Goal: Task Accomplishment & Management: Use online tool/utility

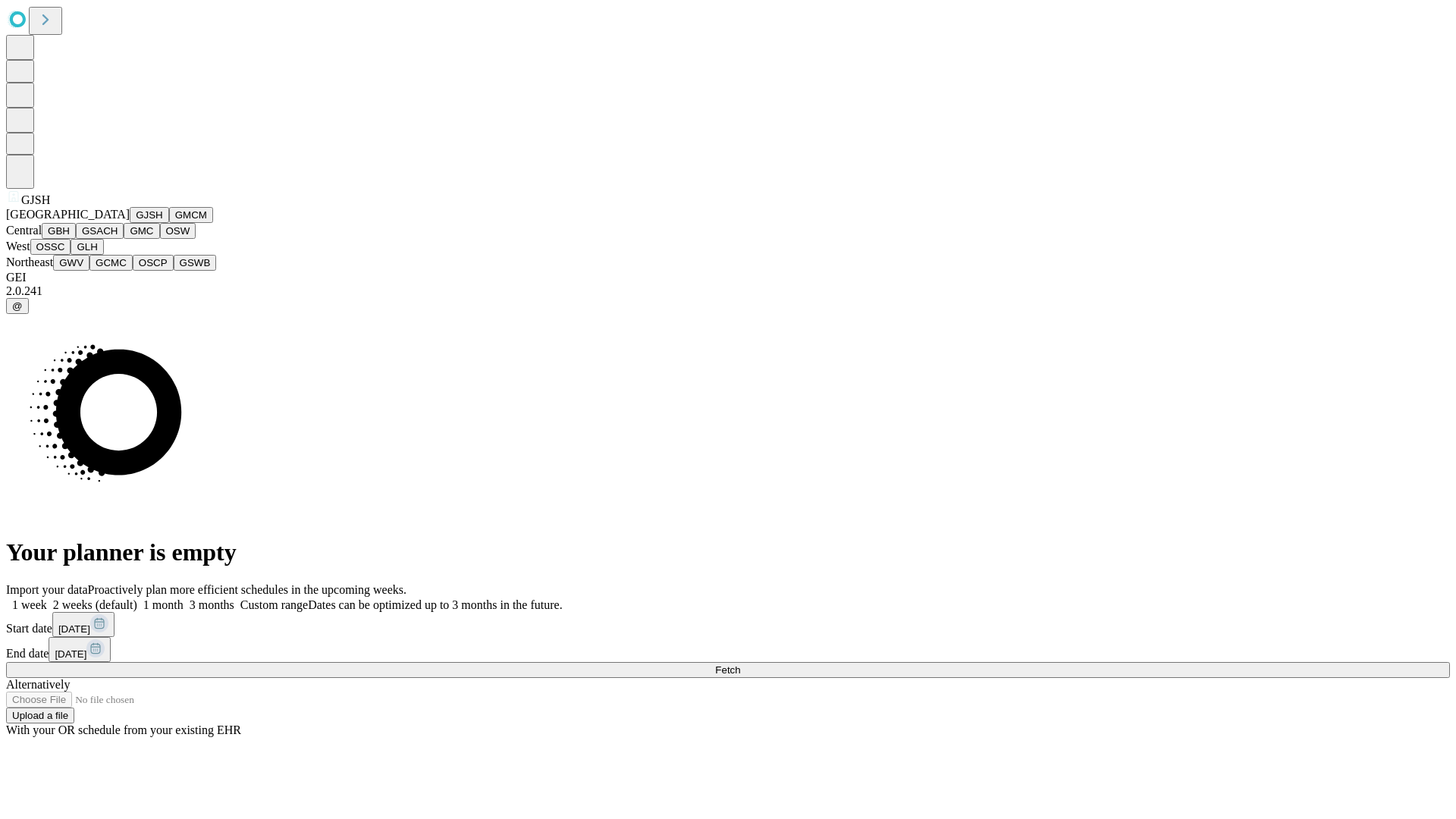
click at [130, 223] on button "GJSH" at bounding box center [149, 215] width 40 height 16
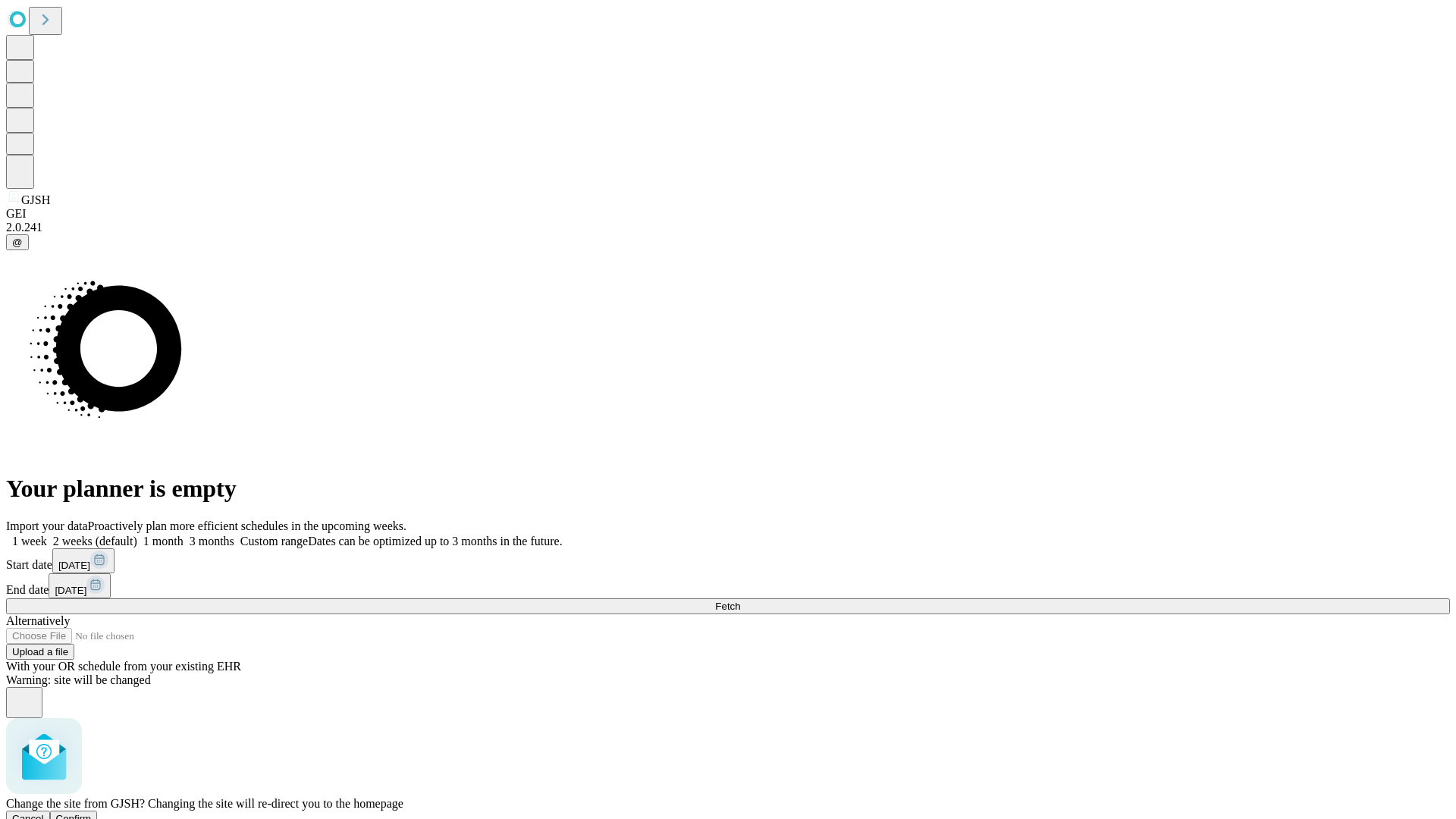
click at [92, 813] on span "Confirm" at bounding box center [73, 819] width 36 height 12
click at [183, 535] on label "1 month" at bounding box center [160, 541] width 46 height 13
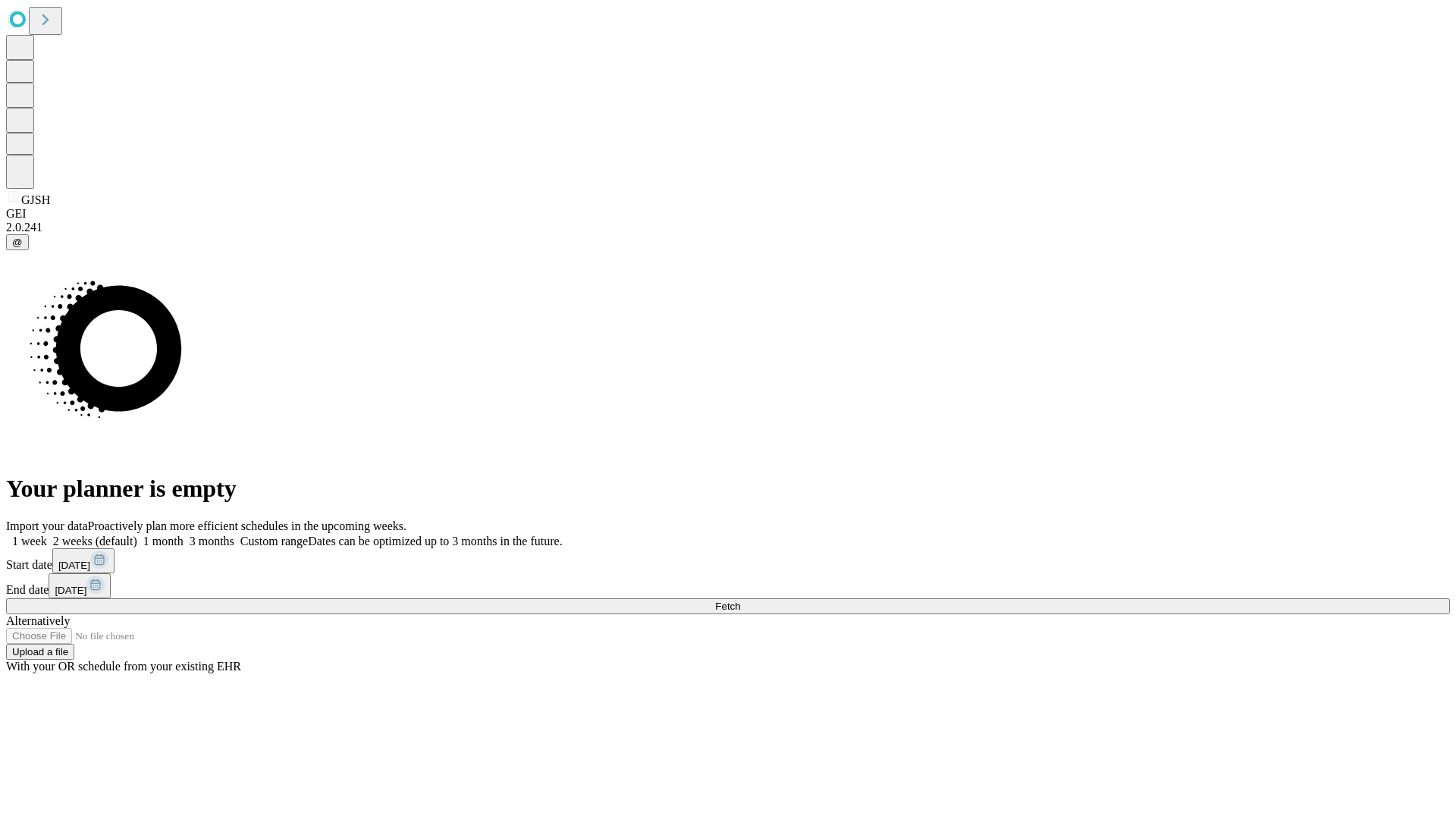
click at [740, 600] on span "Fetch" at bounding box center [728, 606] width 25 height 12
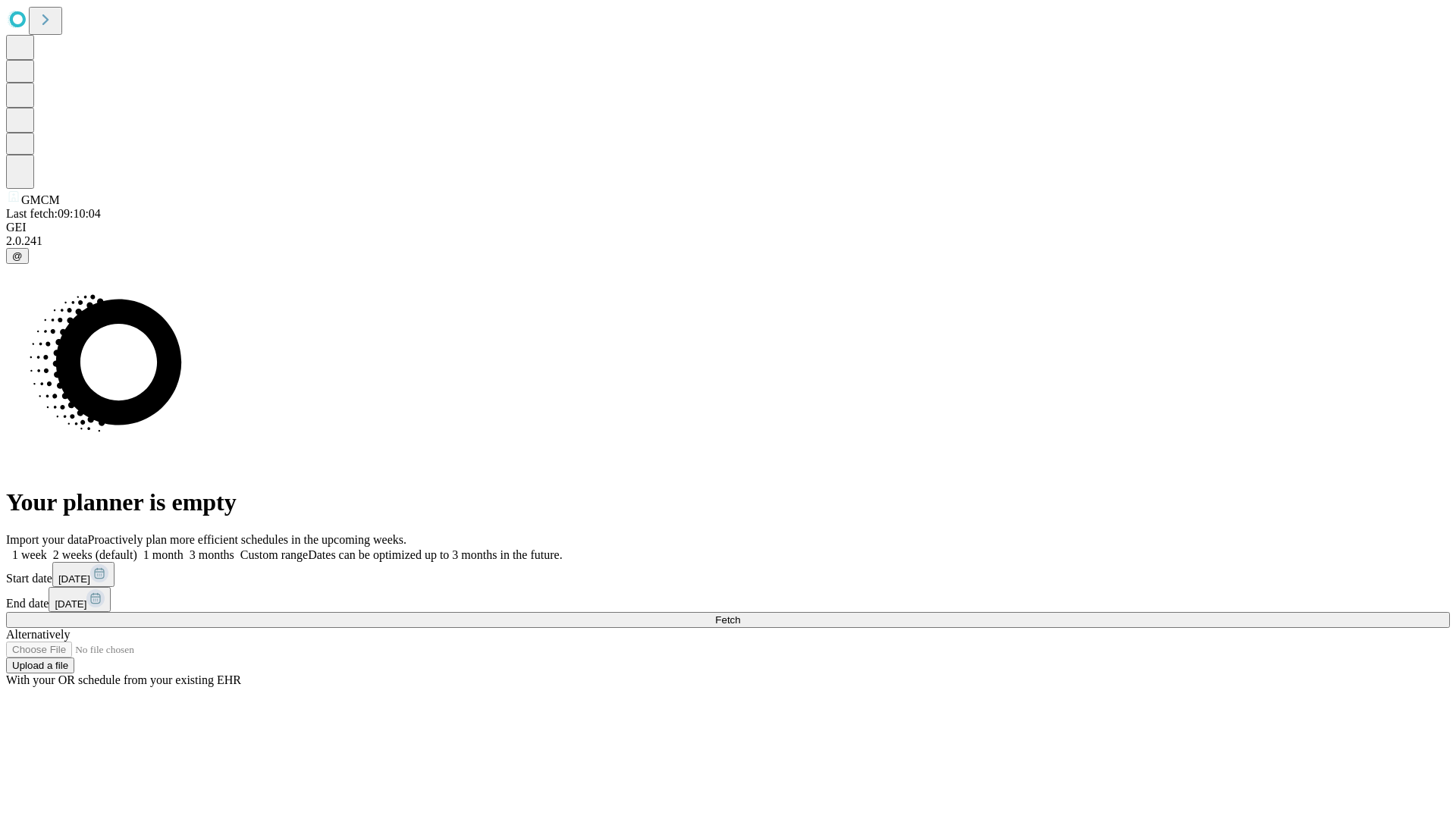
click at [183, 548] on label "1 month" at bounding box center [160, 554] width 46 height 13
click at [740, 615] on span "Fetch" at bounding box center [728, 621] width 25 height 12
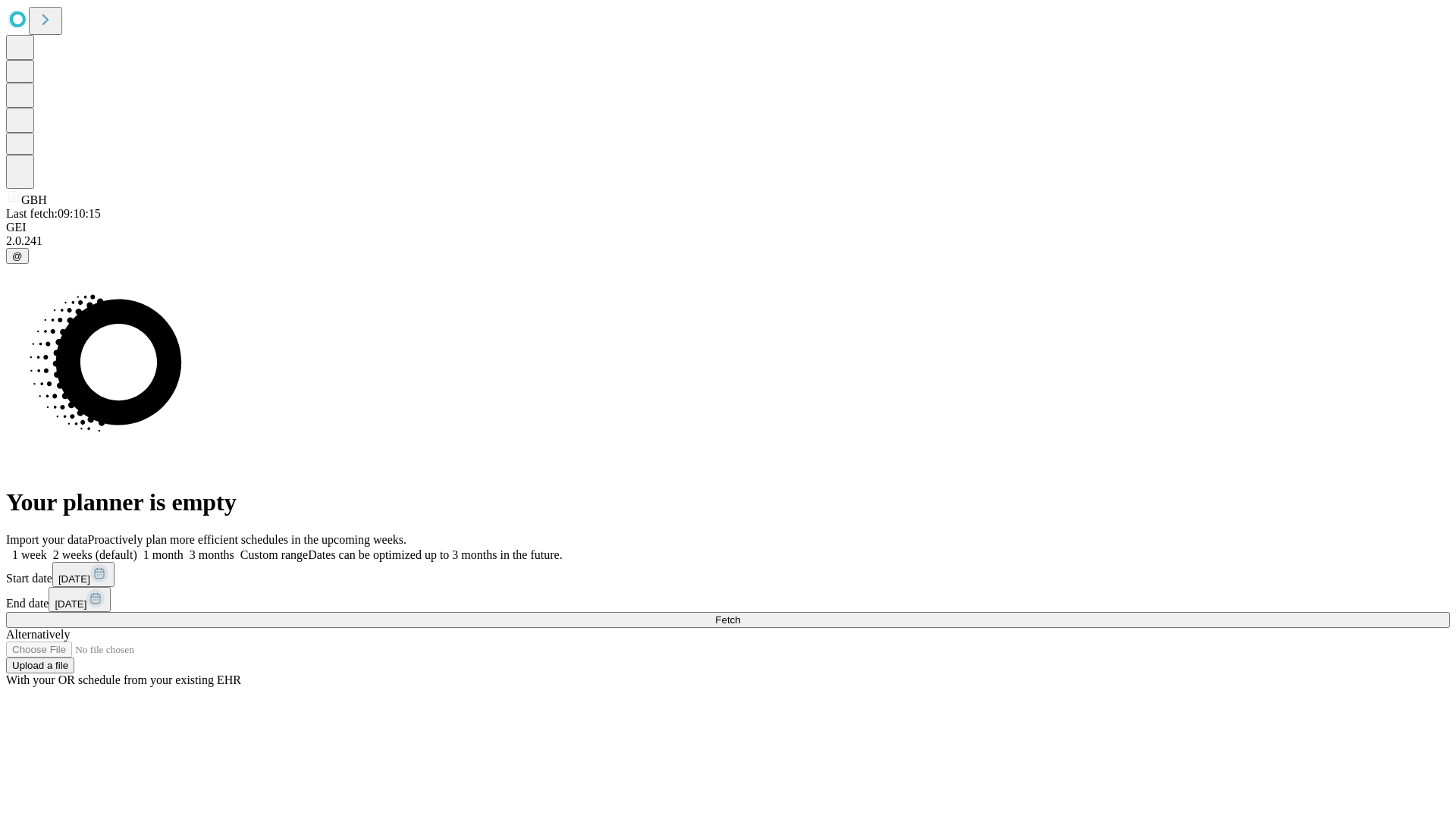
click at [740, 615] on span "Fetch" at bounding box center [728, 621] width 25 height 12
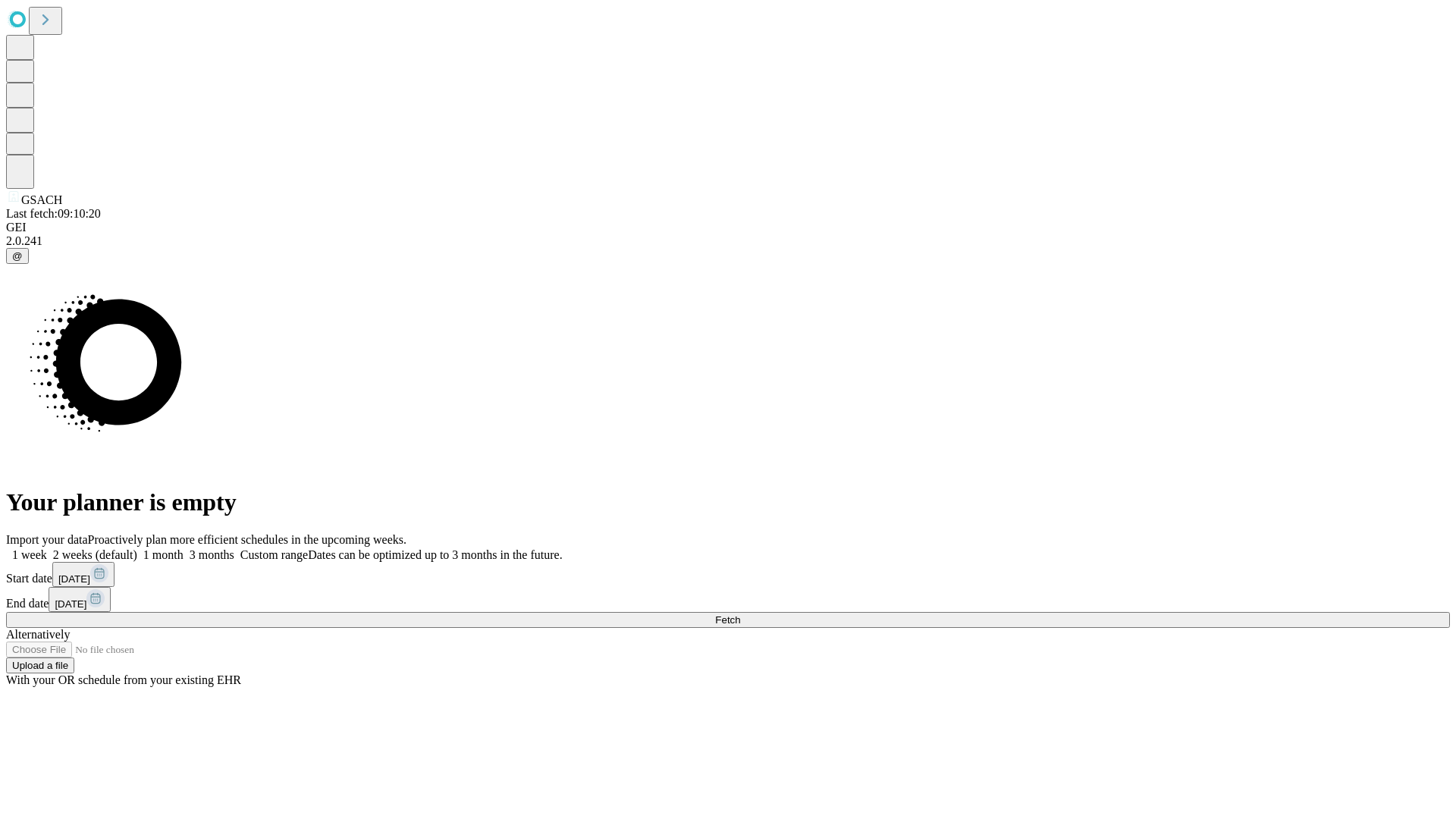
click at [183, 548] on label "1 month" at bounding box center [160, 554] width 46 height 13
click at [740, 615] on span "Fetch" at bounding box center [728, 621] width 25 height 12
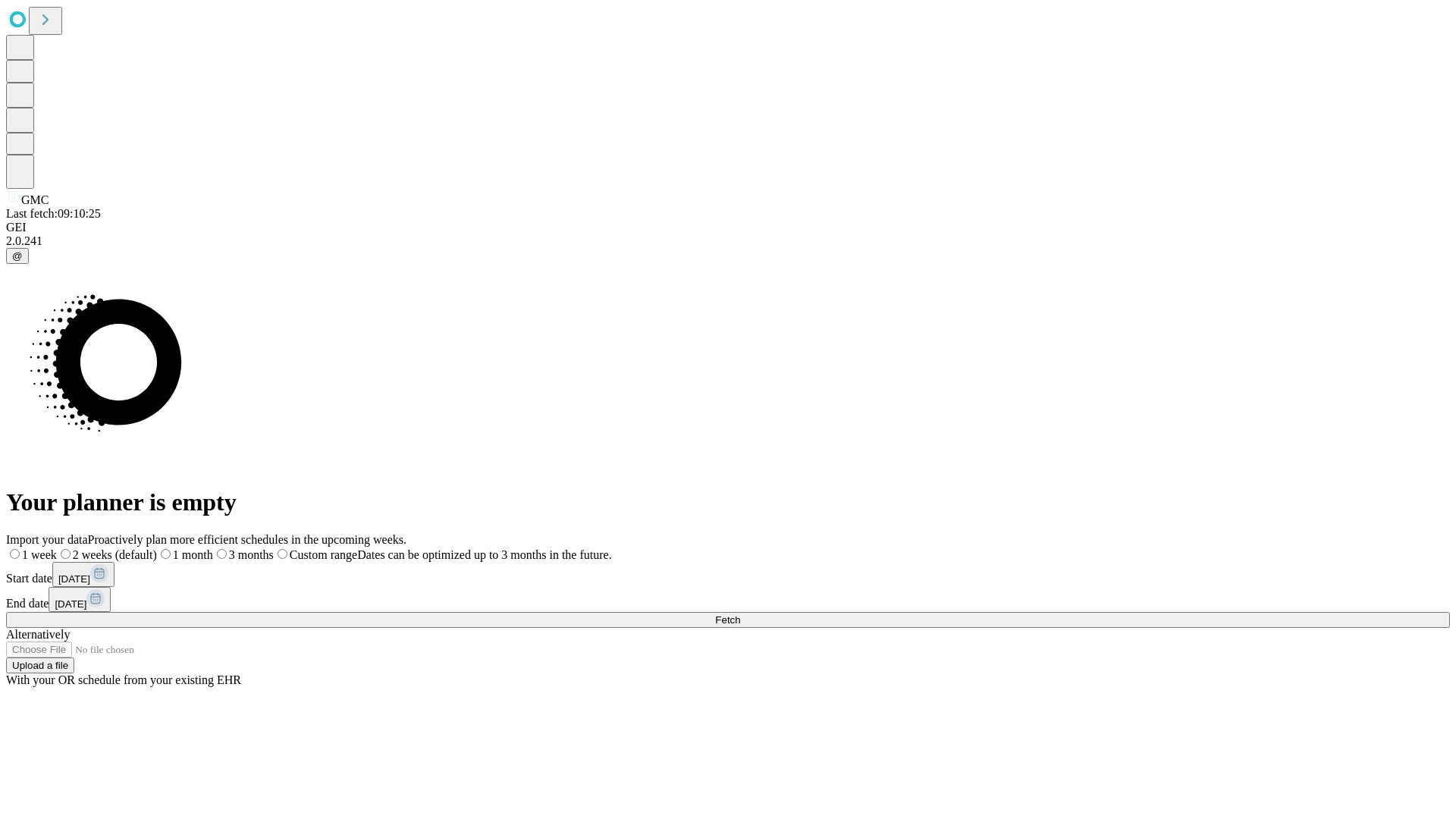
click at [213, 548] on label "1 month" at bounding box center [185, 554] width 56 height 13
click at [740, 615] on span "Fetch" at bounding box center [728, 621] width 25 height 12
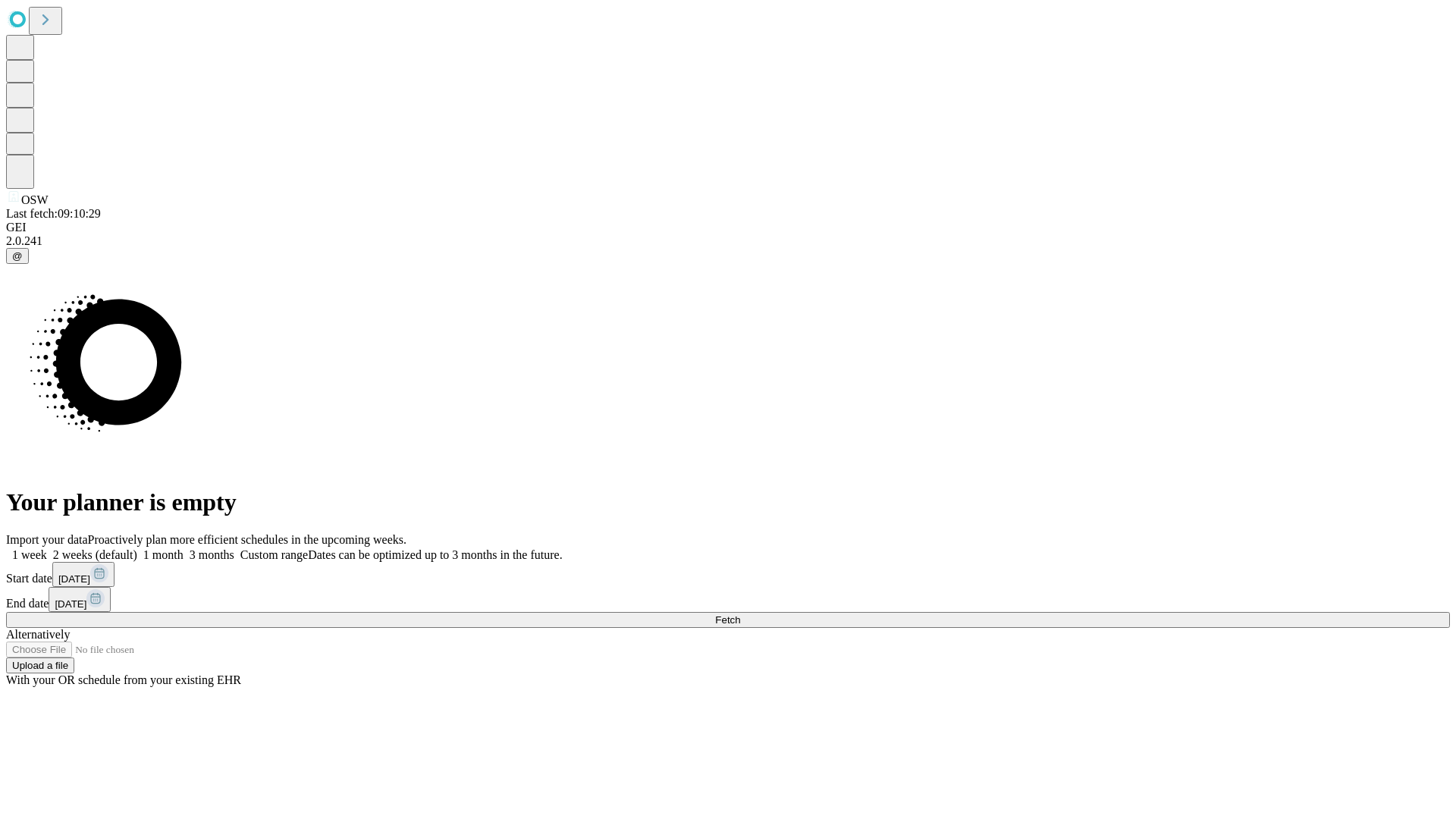
click at [183, 548] on label "1 month" at bounding box center [160, 554] width 46 height 13
click at [740, 615] on span "Fetch" at bounding box center [728, 621] width 25 height 12
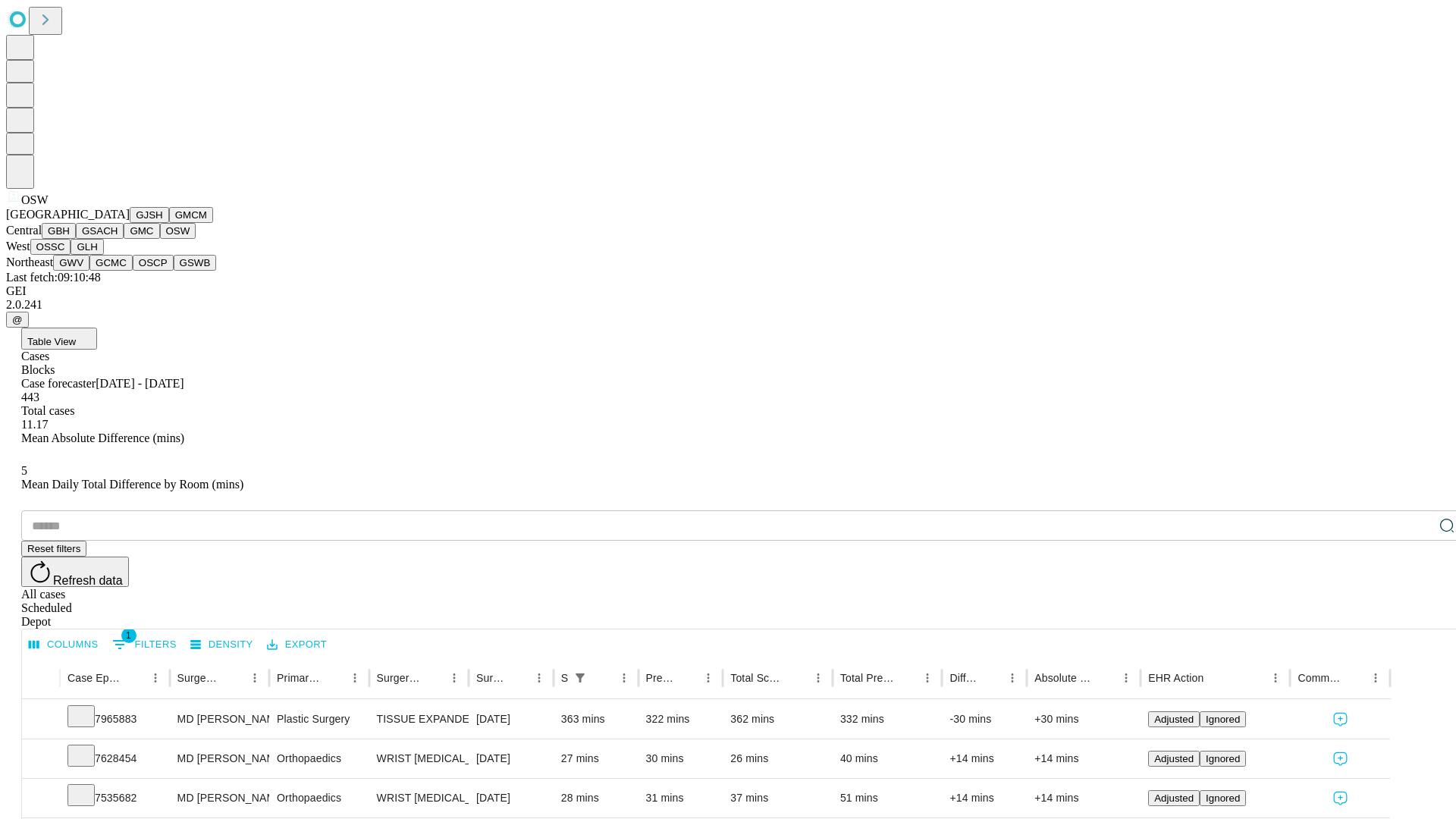
click at [71, 254] on button "OSSC" at bounding box center [50, 247] width 41 height 16
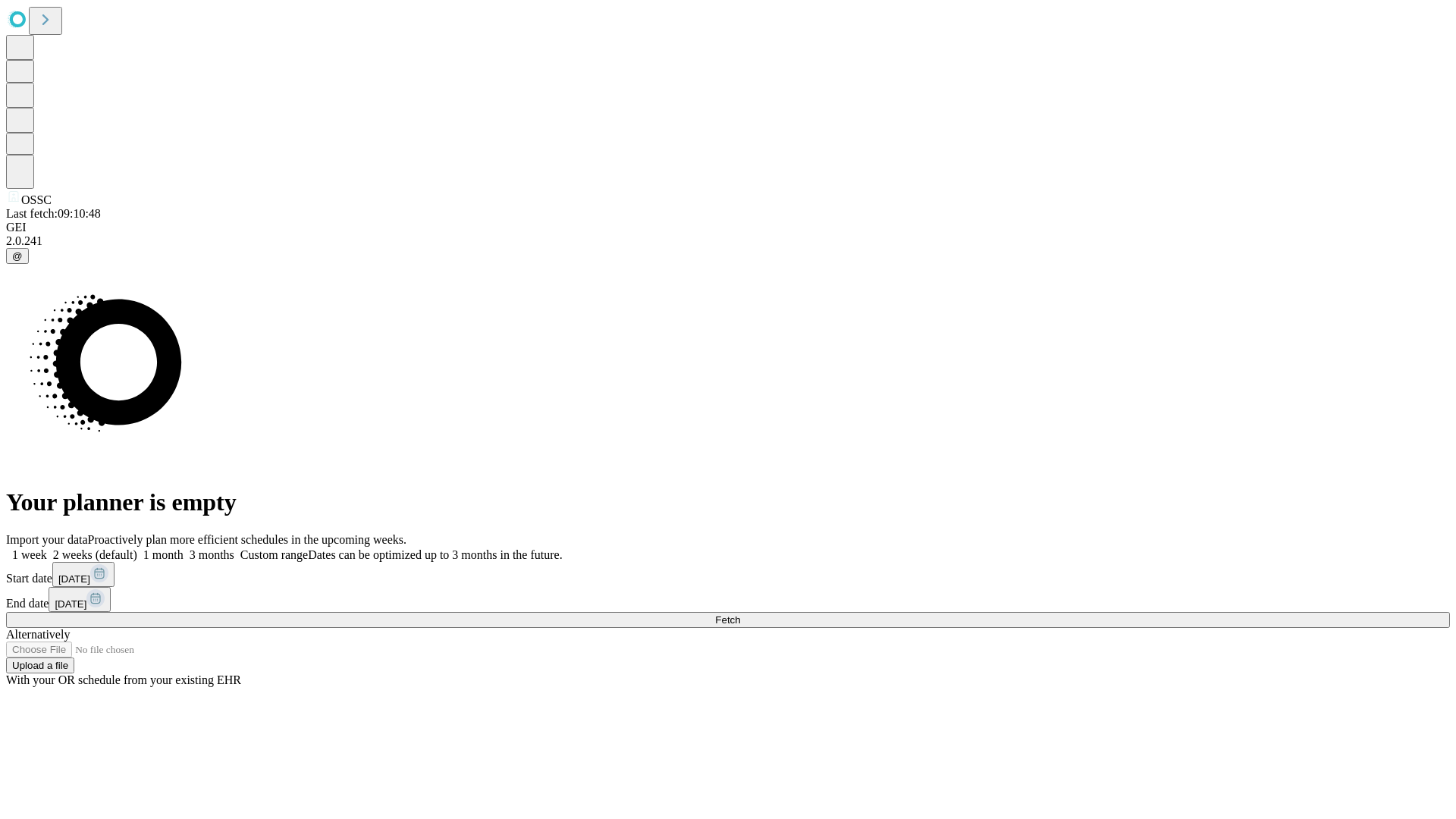
click at [183, 548] on label "1 month" at bounding box center [160, 554] width 46 height 13
click at [740, 615] on span "Fetch" at bounding box center [728, 621] width 25 height 12
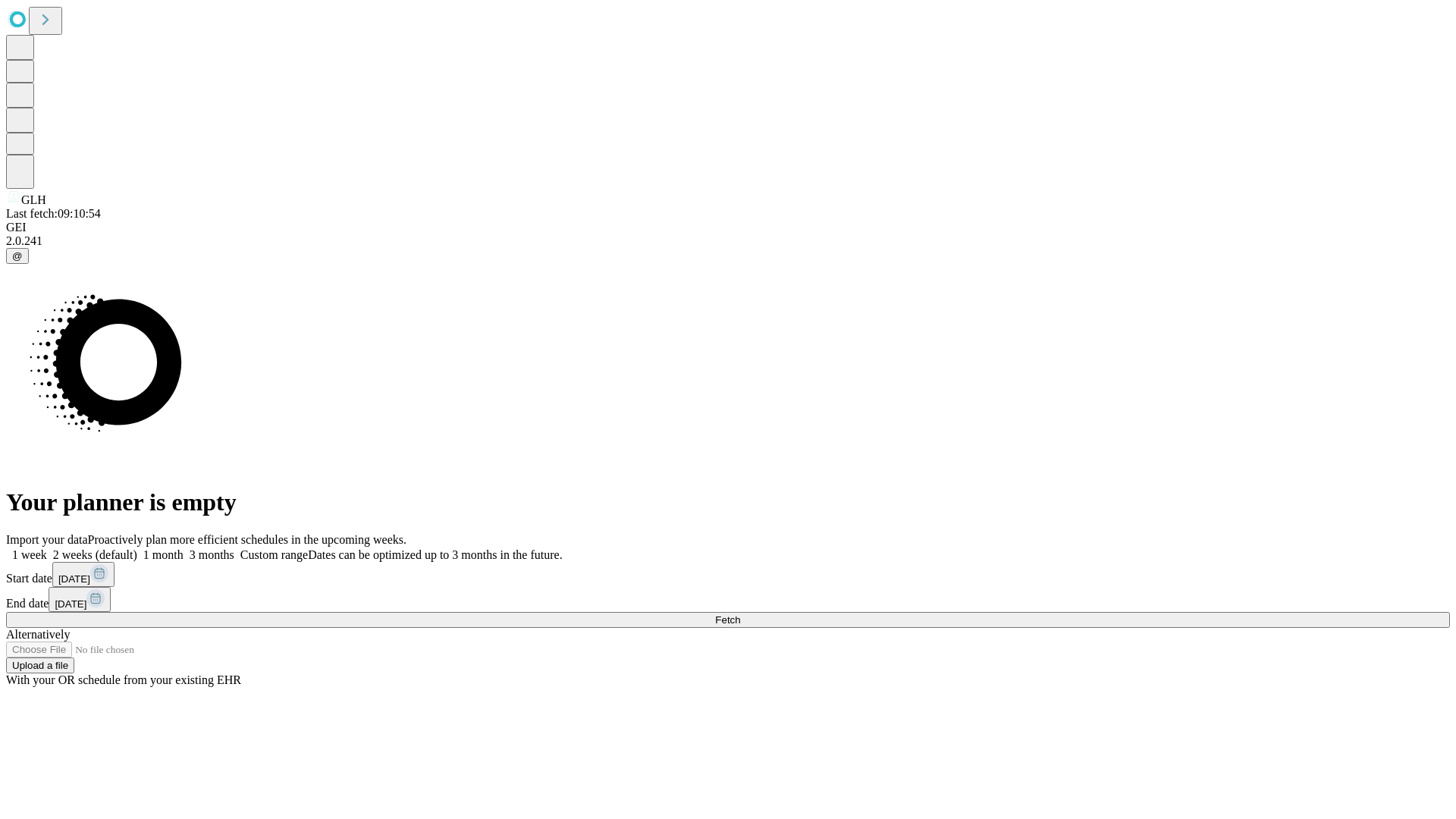
click at [183, 548] on label "1 month" at bounding box center [160, 554] width 46 height 13
click at [740, 615] on span "Fetch" at bounding box center [728, 621] width 25 height 12
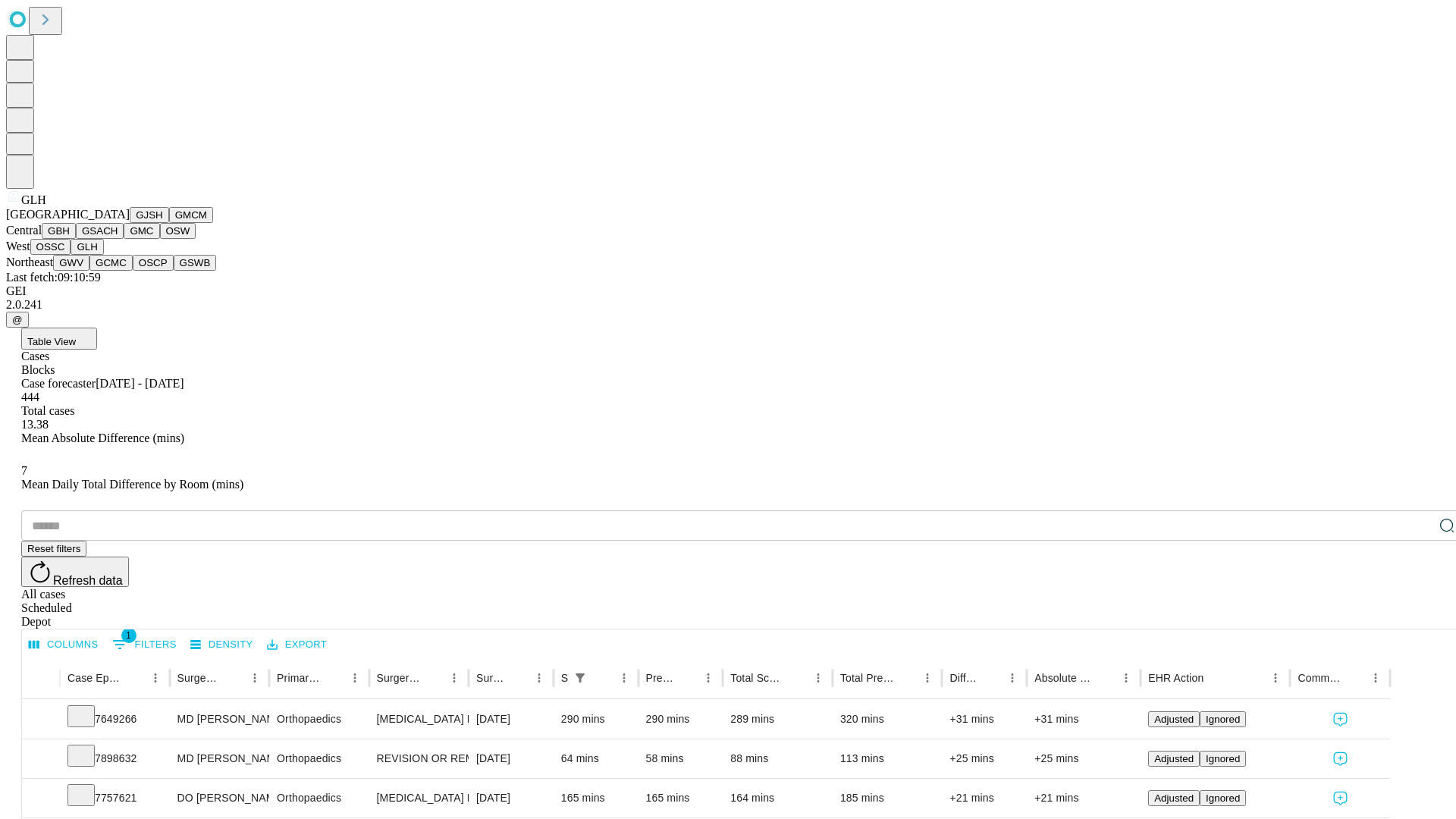
click at [90, 271] on button "GWV" at bounding box center [71, 262] width 37 height 16
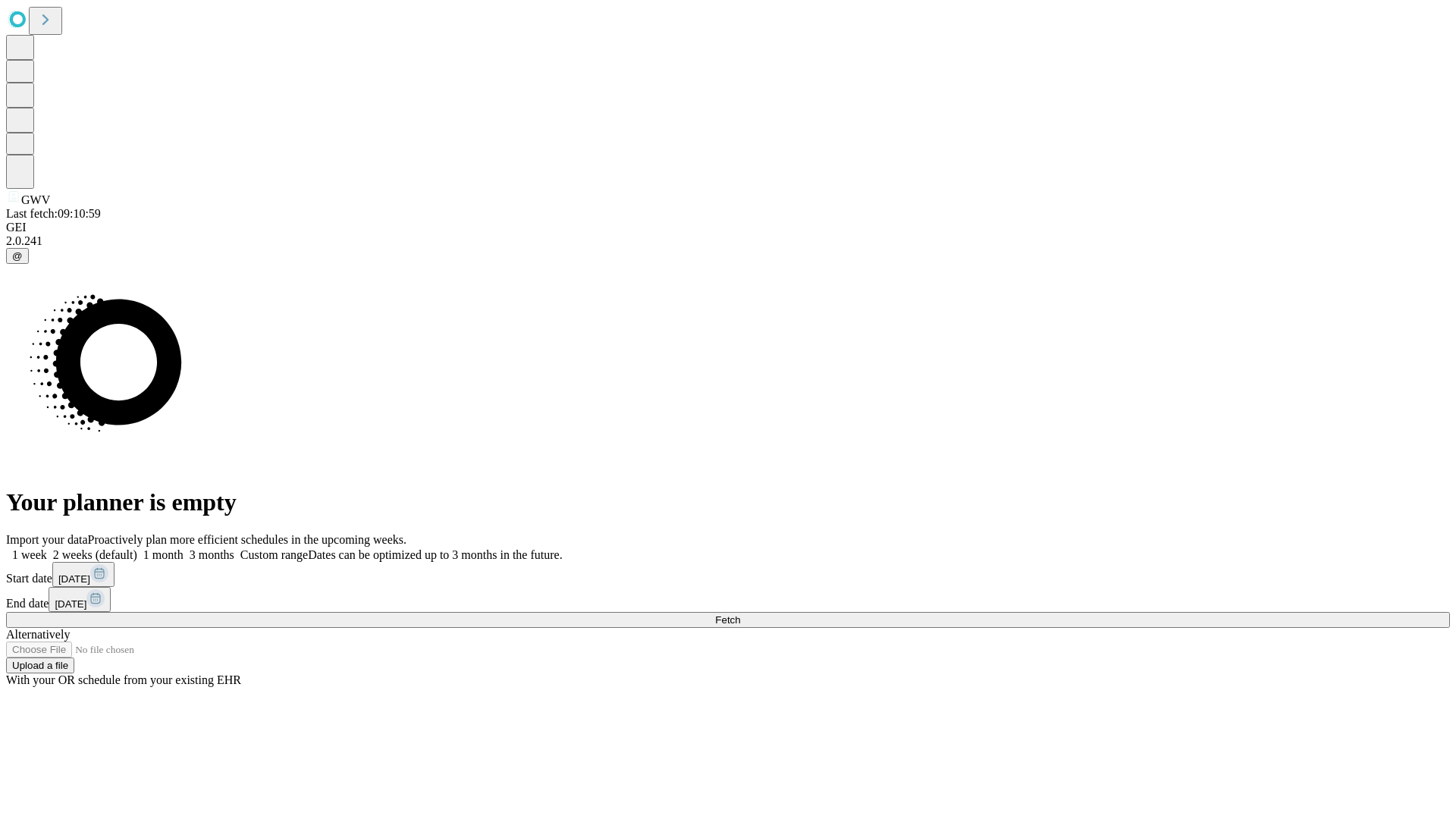
click at [183, 548] on label "1 month" at bounding box center [160, 554] width 46 height 13
click at [740, 615] on span "Fetch" at bounding box center [728, 621] width 25 height 12
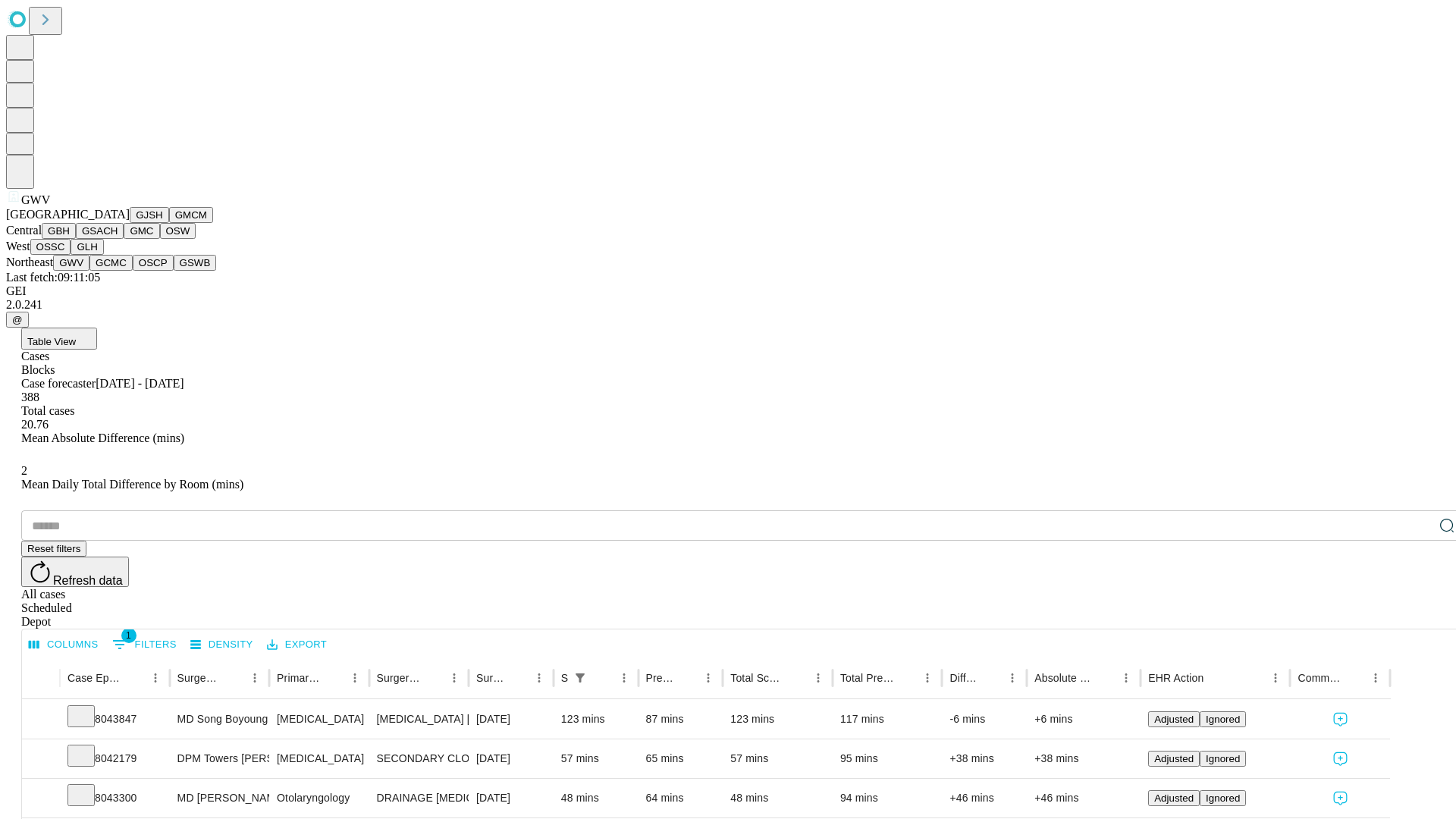
click at [118, 271] on button "GCMC" at bounding box center [111, 262] width 43 height 16
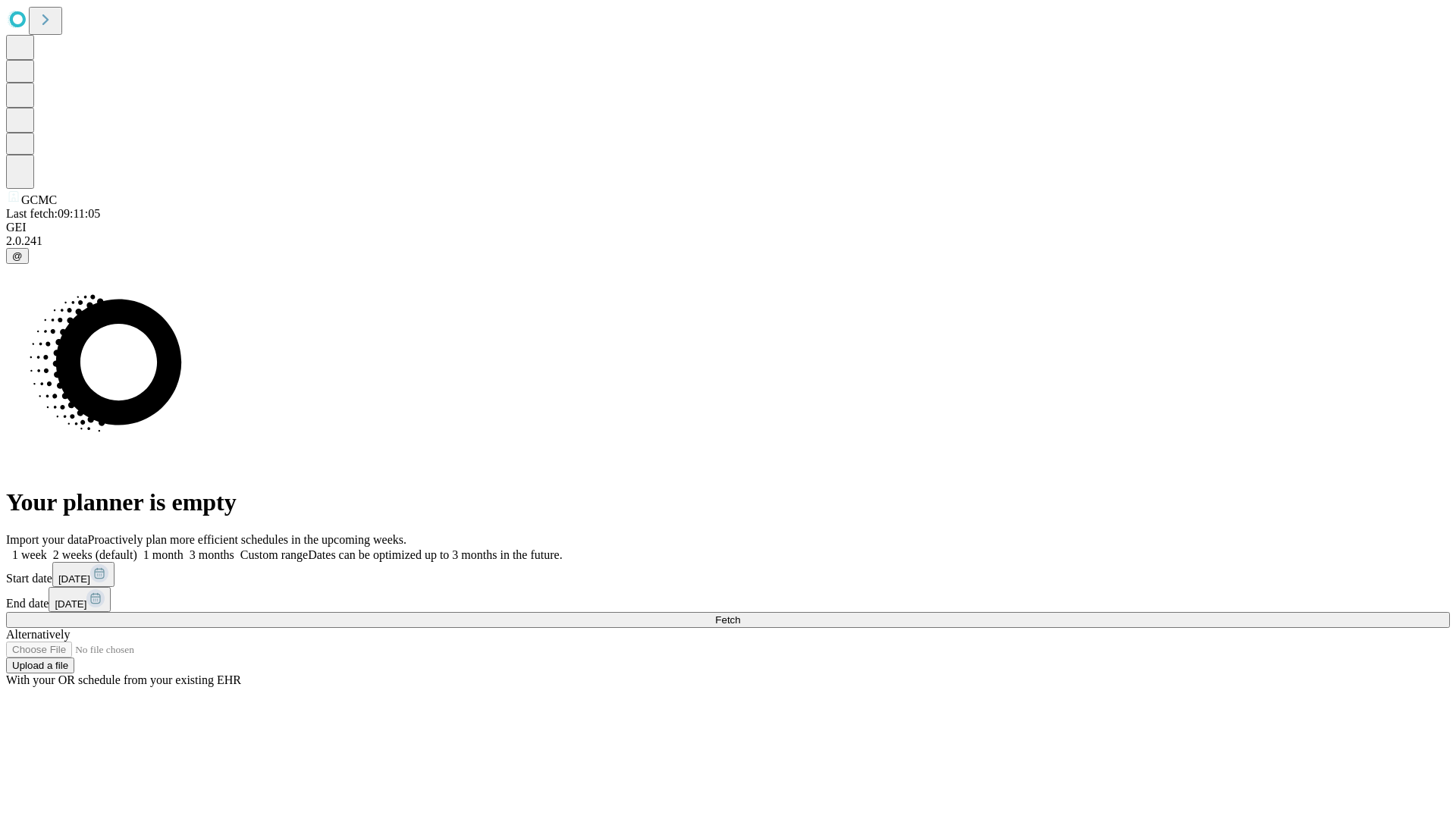
click at [183, 548] on label "1 month" at bounding box center [160, 554] width 46 height 13
click at [740, 615] on span "Fetch" at bounding box center [728, 621] width 25 height 12
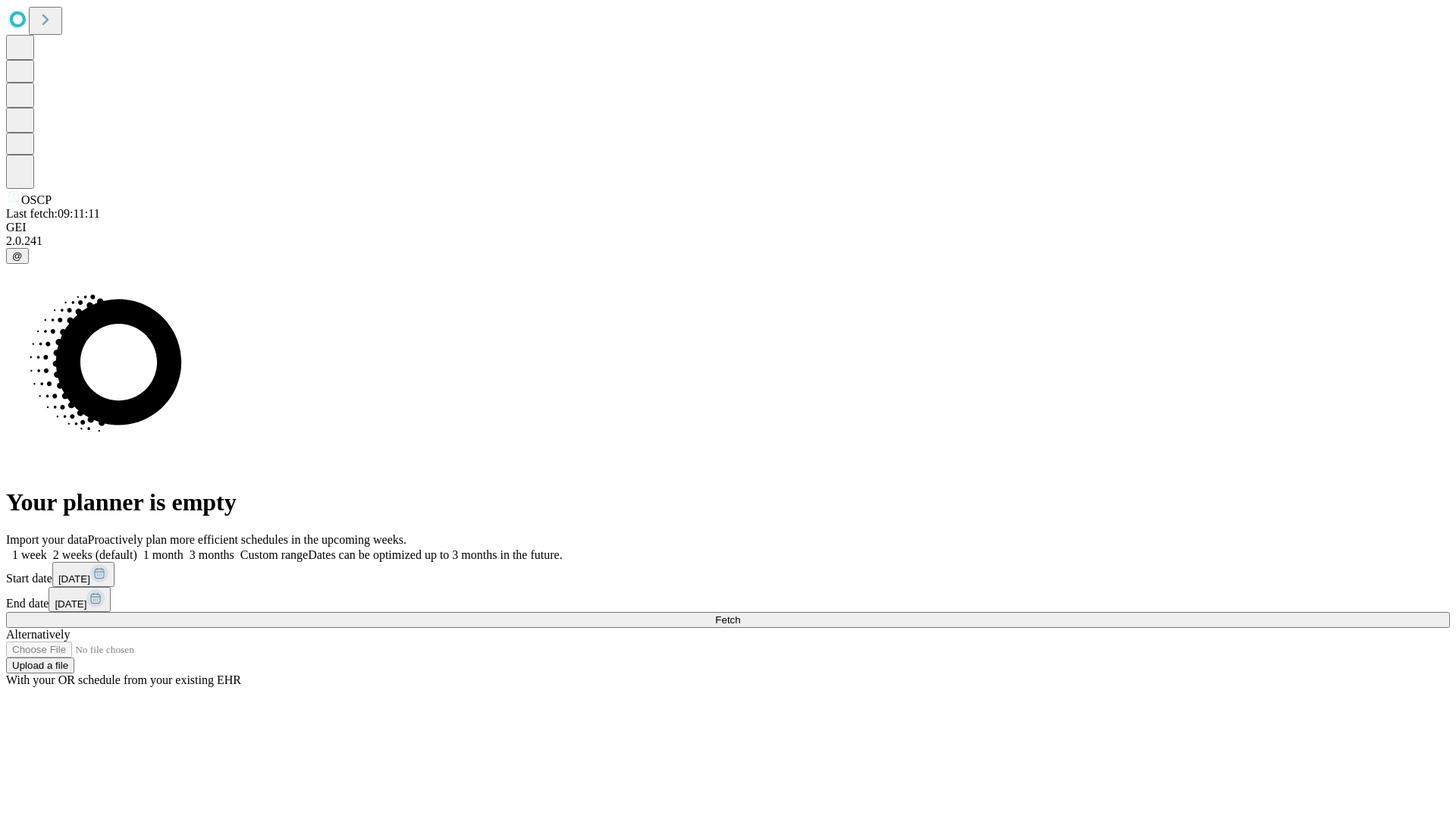
click at [183, 548] on label "1 month" at bounding box center [160, 554] width 46 height 13
click at [740, 615] on span "Fetch" at bounding box center [728, 621] width 25 height 12
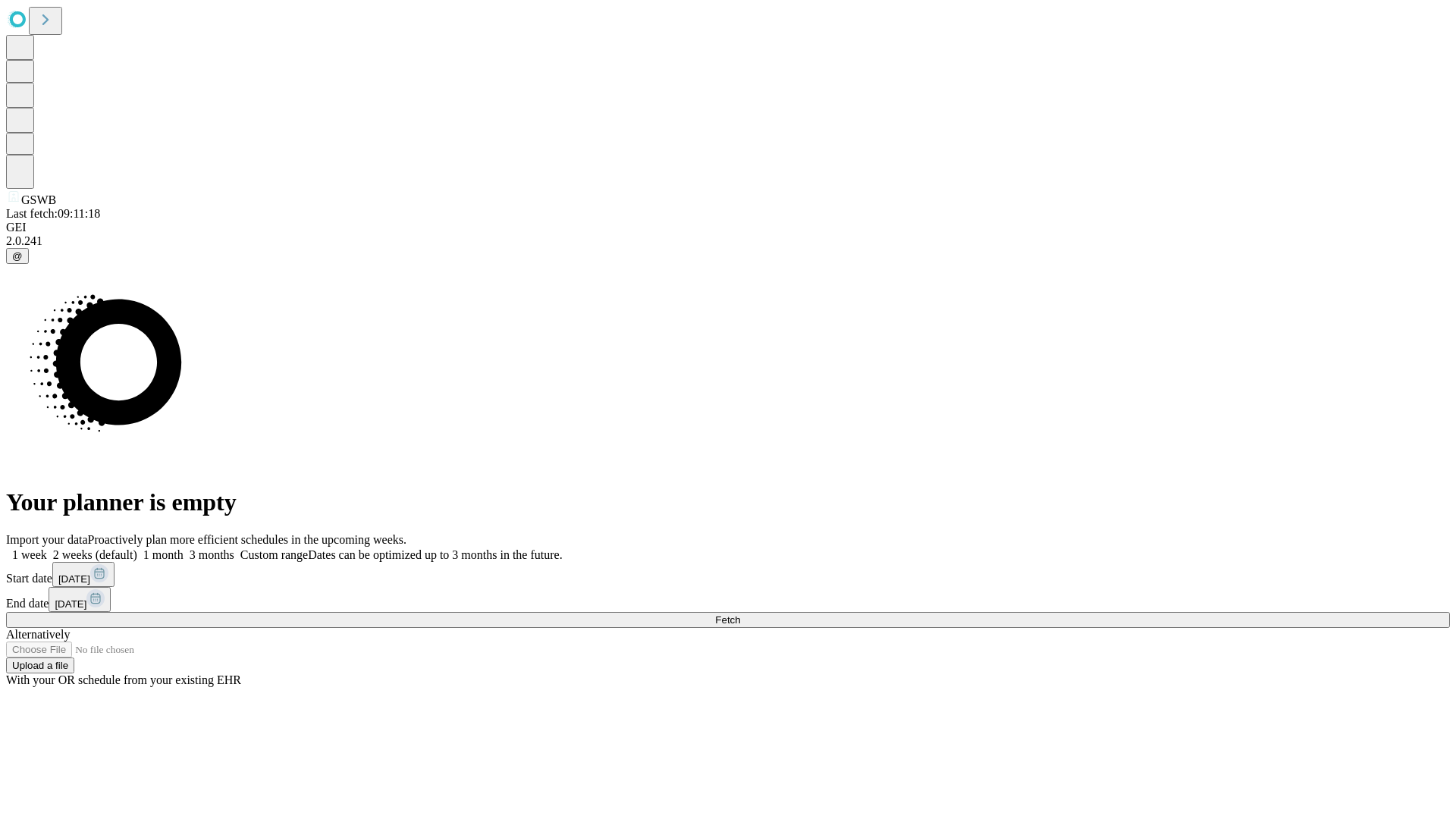
click at [740, 615] on span "Fetch" at bounding box center [728, 621] width 25 height 12
